Goal: Task Accomplishment & Management: Use online tool/utility

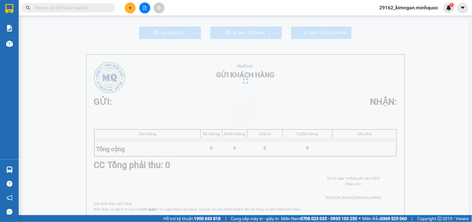
click at [88, 10] on input "text" at bounding box center [70, 7] width 73 height 7
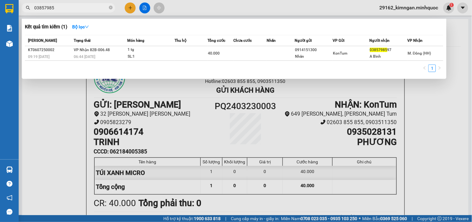
type input "03857985"
click at [147, 5] on div at bounding box center [236, 111] width 472 height 222
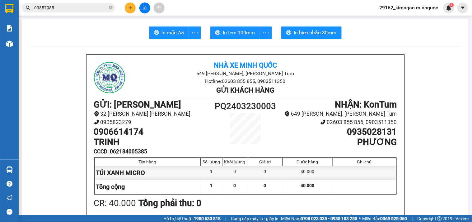
click at [147, 5] on button at bounding box center [144, 7] width 11 height 11
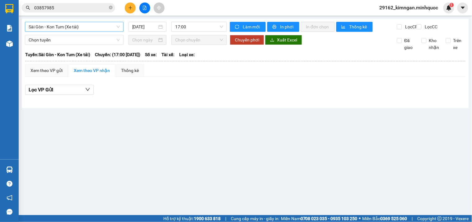
click at [97, 26] on span "Sài Gòn - Kon Tum (Xe tải)" at bounding box center [74, 26] width 91 height 9
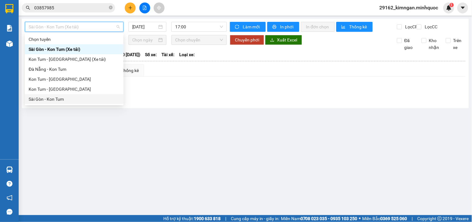
click at [60, 99] on div "Sài Gòn - Kon Tum" at bounding box center [74, 99] width 91 height 7
type input "[DATE]"
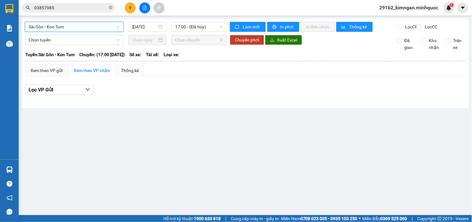
click at [98, 23] on span "Sài Gòn - Kon Tum" at bounding box center [74, 26] width 91 height 9
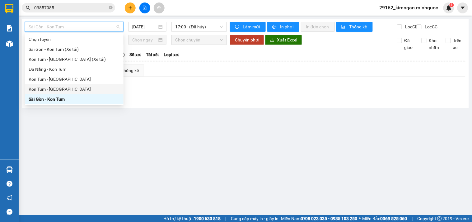
click at [60, 87] on div "Kon Tum - [GEOGRAPHIC_DATA]" at bounding box center [74, 89] width 91 height 7
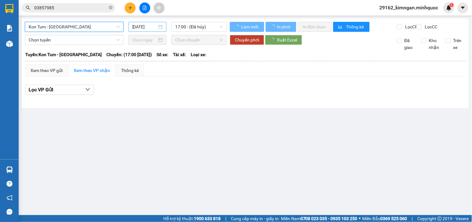
click at [145, 24] on input "[DATE]" at bounding box center [144, 26] width 25 height 7
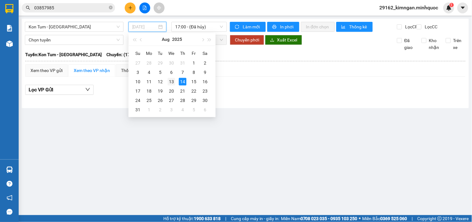
click at [172, 82] on div "13" at bounding box center [171, 81] width 7 height 7
type input "[DATE]"
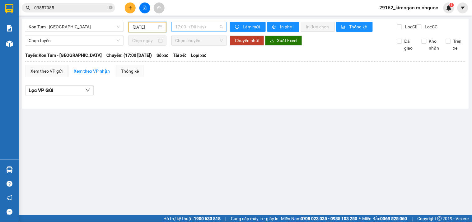
click at [210, 24] on span "17:00 - (Đã hủy)" at bounding box center [199, 26] width 48 height 9
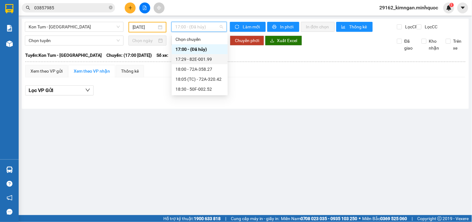
click at [215, 62] on div "17:29 - 82E-001.99" at bounding box center [200, 59] width 49 height 7
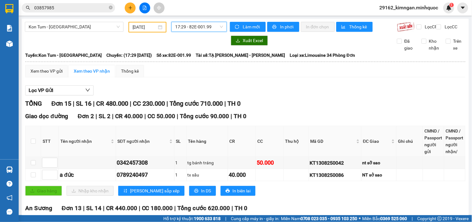
click at [191, 26] on span "17:29 - 82E-001.99" at bounding box center [199, 26] width 48 height 9
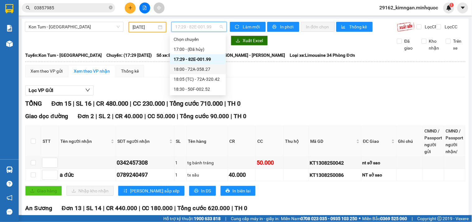
click at [196, 66] on div "18:00 - 72A-358.27" at bounding box center [198, 69] width 49 height 7
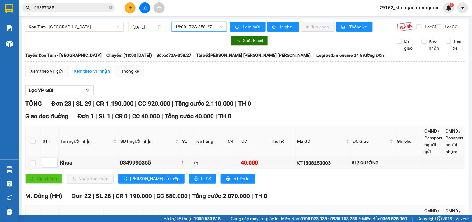
click at [173, 26] on div "18:00 - 72A-358.27" at bounding box center [199, 27] width 55 height 10
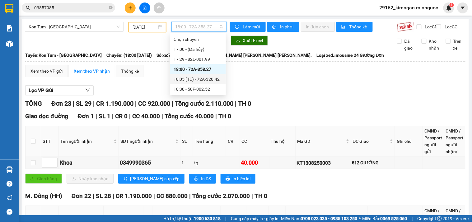
click at [180, 77] on div "18:05 (TC) - 72A-320.42" at bounding box center [198, 79] width 49 height 7
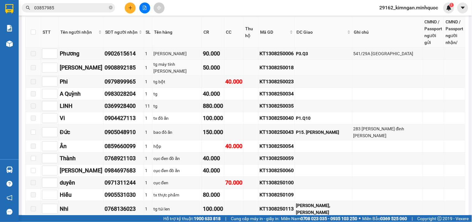
scroll to position [415, 0]
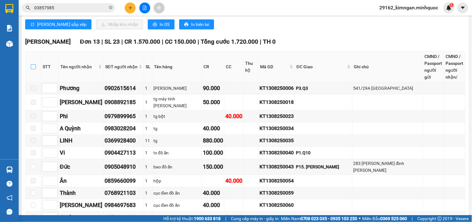
click at [33, 64] on input "checkbox" at bounding box center [33, 66] width 5 height 5
checkbox input "true"
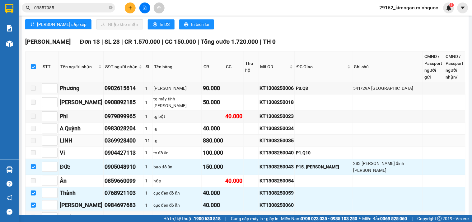
scroll to position [450, 0]
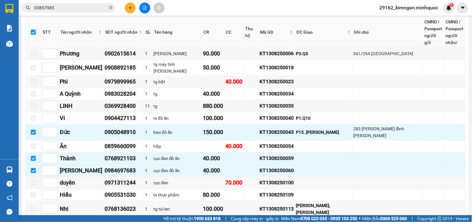
click at [108, 221] on span "Nhập kho nhận" at bounding box center [123, 226] width 30 height 7
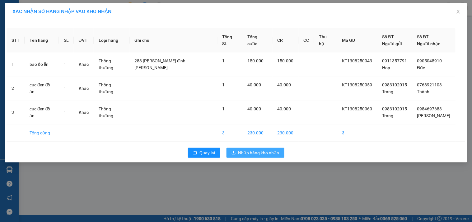
click at [257, 149] on span "Nhập hàng kho nhận" at bounding box center [258, 152] width 41 height 7
